Goal: Information Seeking & Learning: Find specific fact

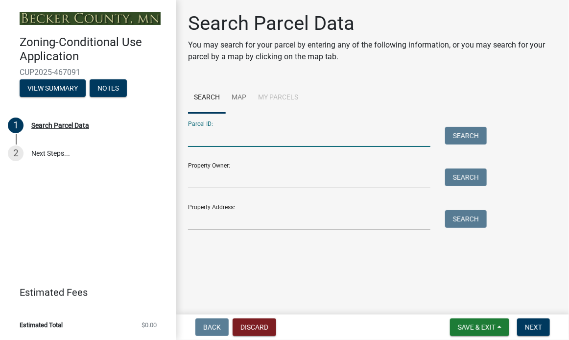
click at [241, 137] on input "Parcel ID:" at bounding box center [309, 137] width 243 height 20
type input "24.0079.000"
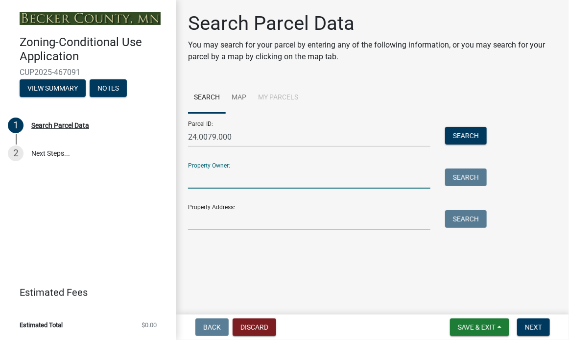
click at [234, 180] on input "Property Owner:" at bounding box center [309, 179] width 243 height 20
type input "[PERSON_NAME]"
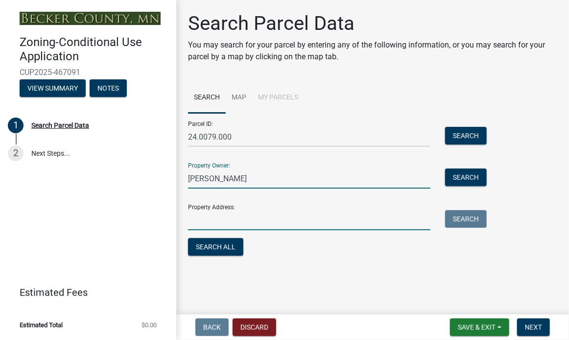
click at [244, 212] on input "Property Address:" at bounding box center [309, 220] width 243 height 20
type input "[STREET_ADDRESS]"
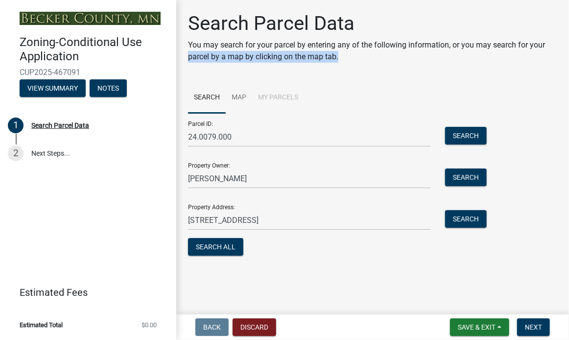
click at [562, 51] on div "Search Parcel Data You may search for your parcel by entering any of the follow…" at bounding box center [373, 139] width 384 height 255
click at [220, 245] on button "Search All" at bounding box center [215, 247] width 55 height 18
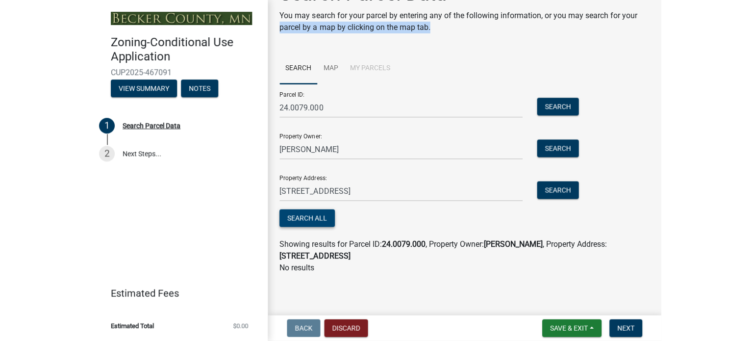
scroll to position [29, 0]
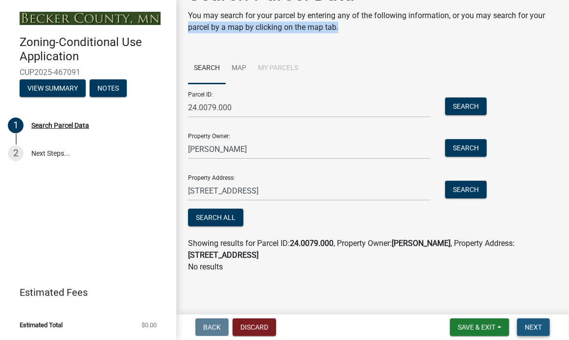
click at [531, 324] on span "Next" at bounding box center [533, 327] width 17 height 8
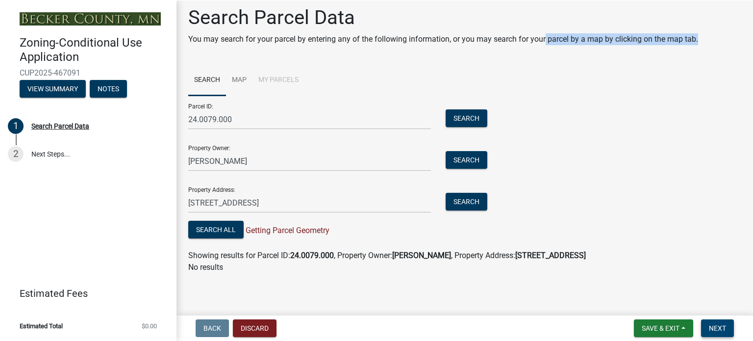
scroll to position [6, 0]
click at [569, 327] on span "Next" at bounding box center [717, 328] width 17 height 8
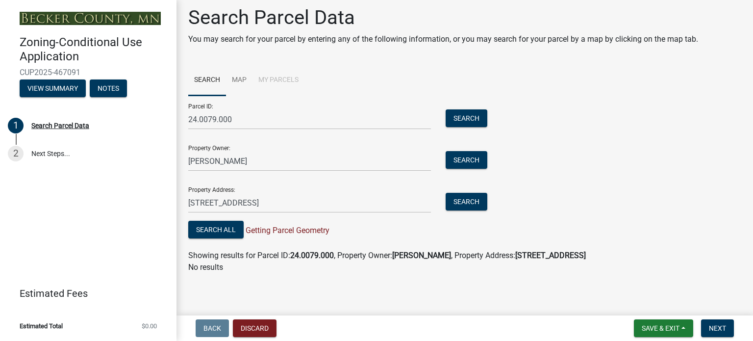
click at [569, 268] on p "No results" at bounding box center [464, 267] width 553 height 12
click at [55, 153] on link "2 Next Steps..." at bounding box center [88, 154] width 176 height 28
